Goal: Information Seeking & Learning: Learn about a topic

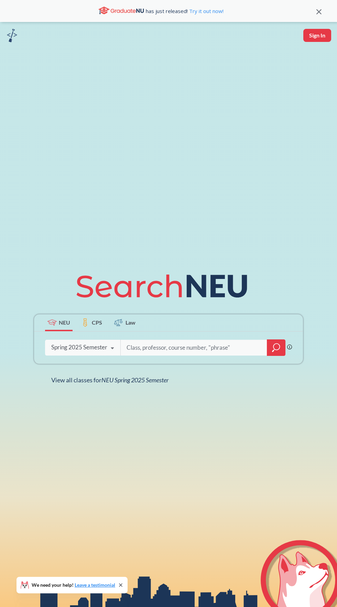
click at [199, 355] on input "search" at bounding box center [194, 348] width 136 height 14
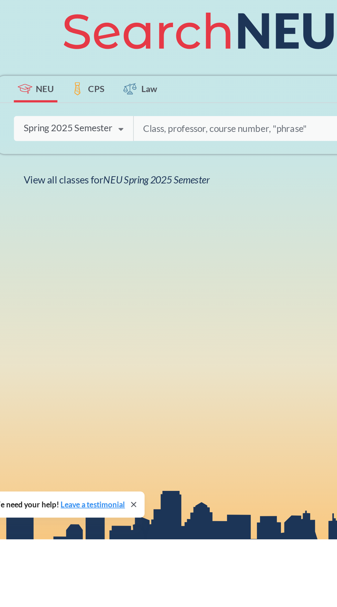
click at [97, 356] on div "Spring 2025 Semester Fall 2025 Semester Summer 2 2025 Semester Summer Full 2025…" at bounding box center [82, 347] width 75 height 17
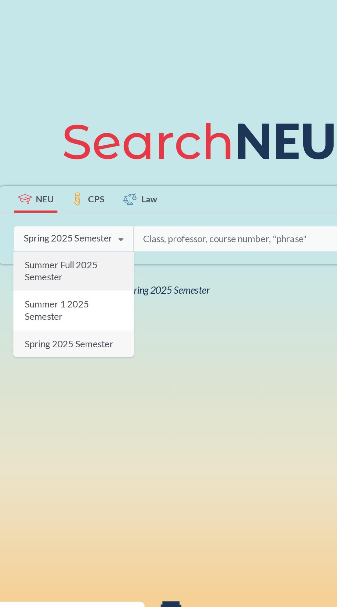
click at [62, 375] on span "Summer Full 2025 Semester" at bounding box center [75, 368] width 46 height 15
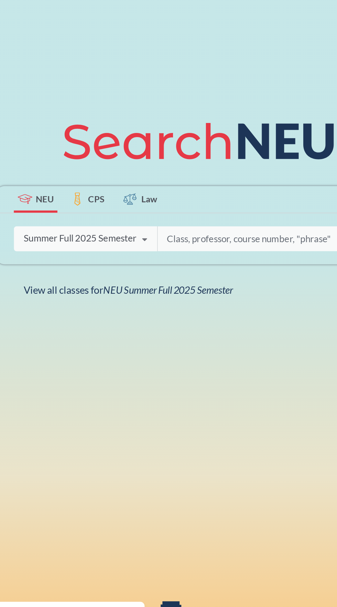
click at [162, 355] on input "search" at bounding box center [201, 348] width 121 height 14
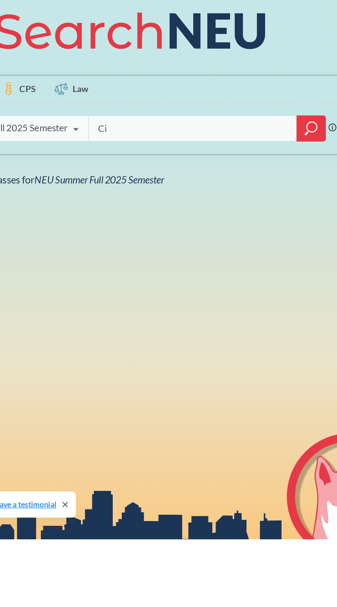
type input "C"
click at [276, 353] on icon "magnifying glass" at bounding box center [276, 348] width 8 height 10
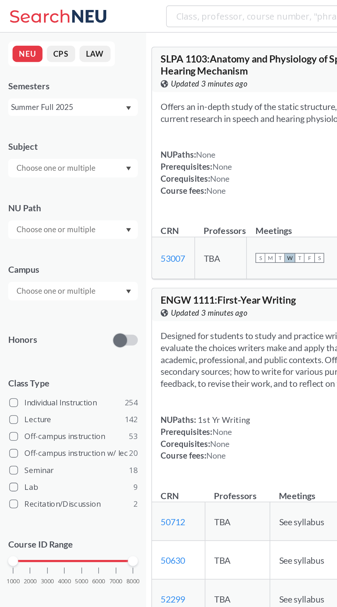
click at [35, 104] on input "text" at bounding box center [36, 106] width 58 height 8
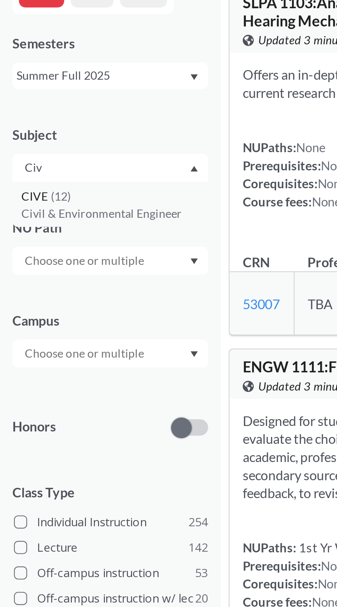
type input "Civ"
click at [17, 116] on span "CIVE" at bounding box center [15, 118] width 12 height 8
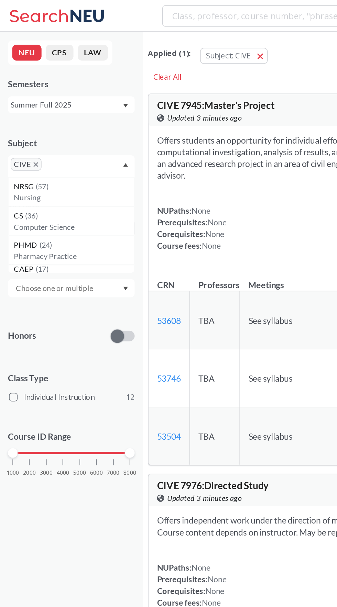
click at [133, 11] on input "search" at bounding box center [185, 10] width 151 height 12
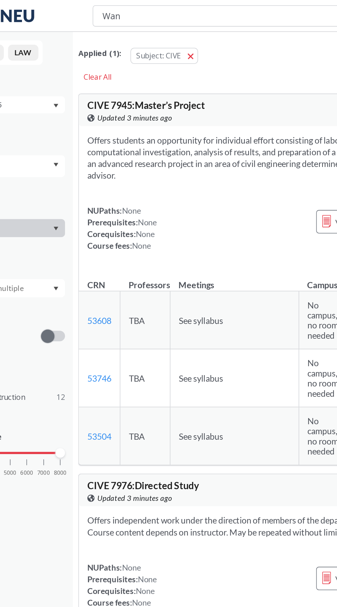
type input "Wang"
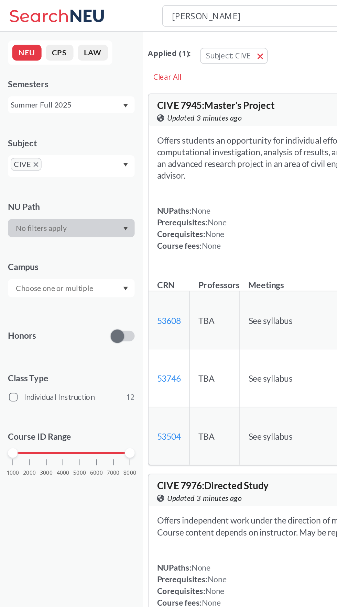
click at [142, 9] on input "Wang" at bounding box center [185, 10] width 151 height 12
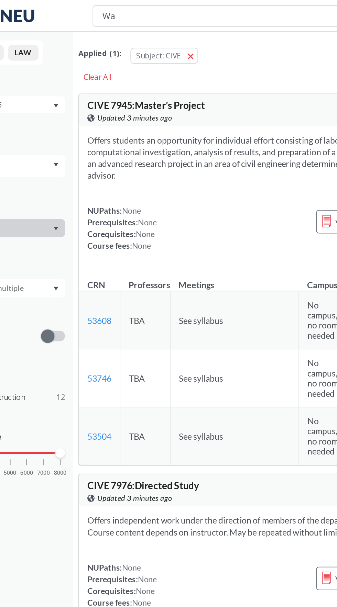
type input "W"
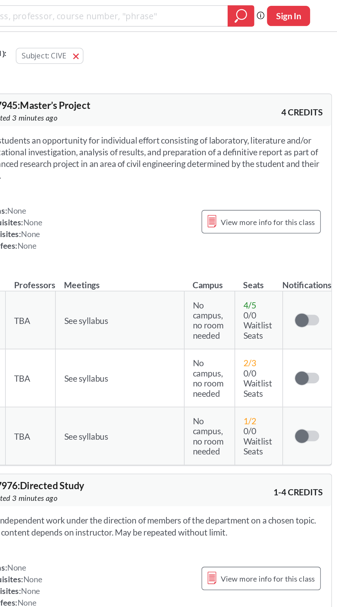
click at [306, 8] on button "Sign In" at bounding box center [305, 10] width 28 height 13
select select "US"
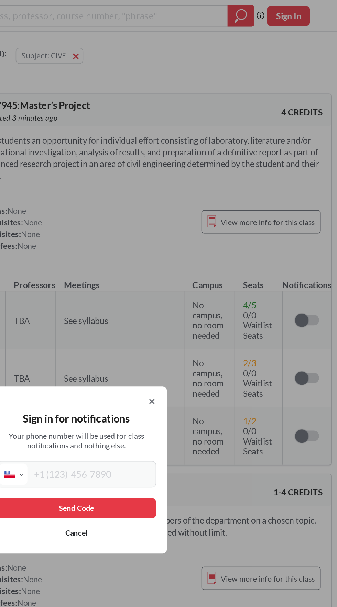
click at [300, 270] on div "Sign in for notifications Your phone number will be used for class notification…" at bounding box center [168, 303] width 337 height 607
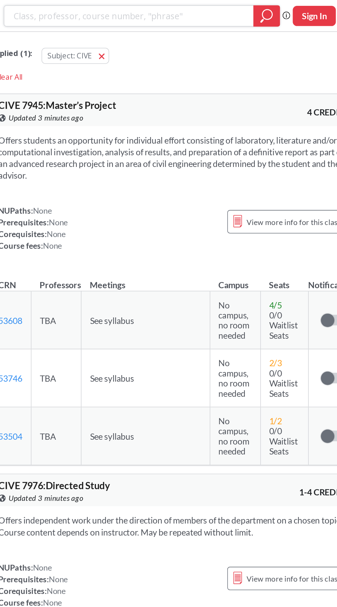
click at [268, 7] on div at bounding box center [274, 10] width 17 height 14
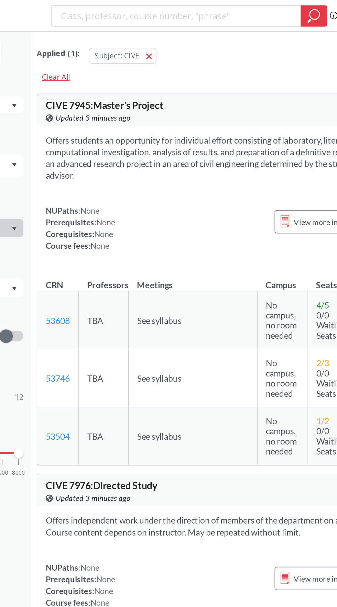
click at [116, 48] on div "Clear All" at bounding box center [108, 50] width 25 height 10
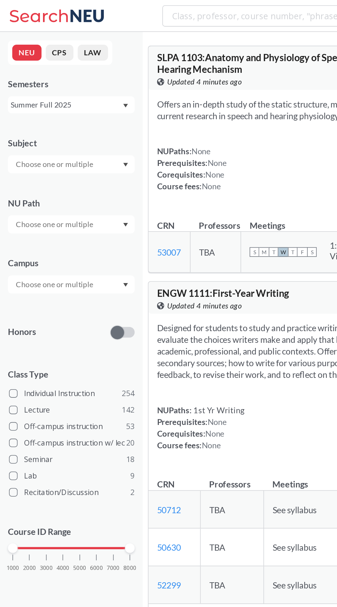
click at [138, 11] on input "search" at bounding box center [185, 10] width 151 height 12
click at [51, 105] on input "text" at bounding box center [36, 106] width 58 height 8
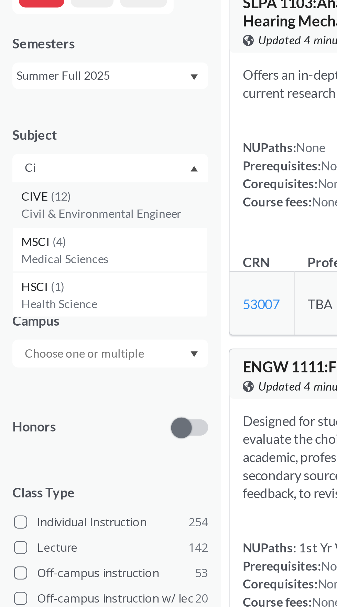
type input "Ci"
click at [58, 117] on div "CIVE ( 12 )" at bounding box center [48, 118] width 78 height 8
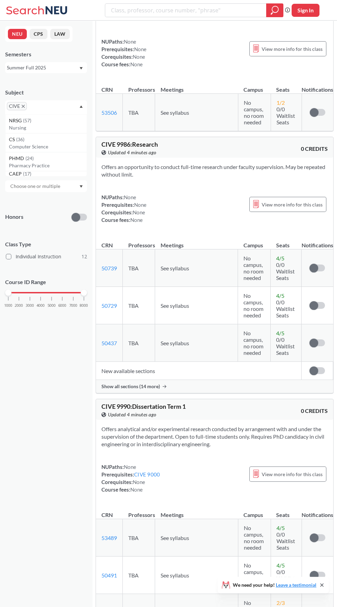
scroll to position [1272, 0]
